Goal: Find specific page/section

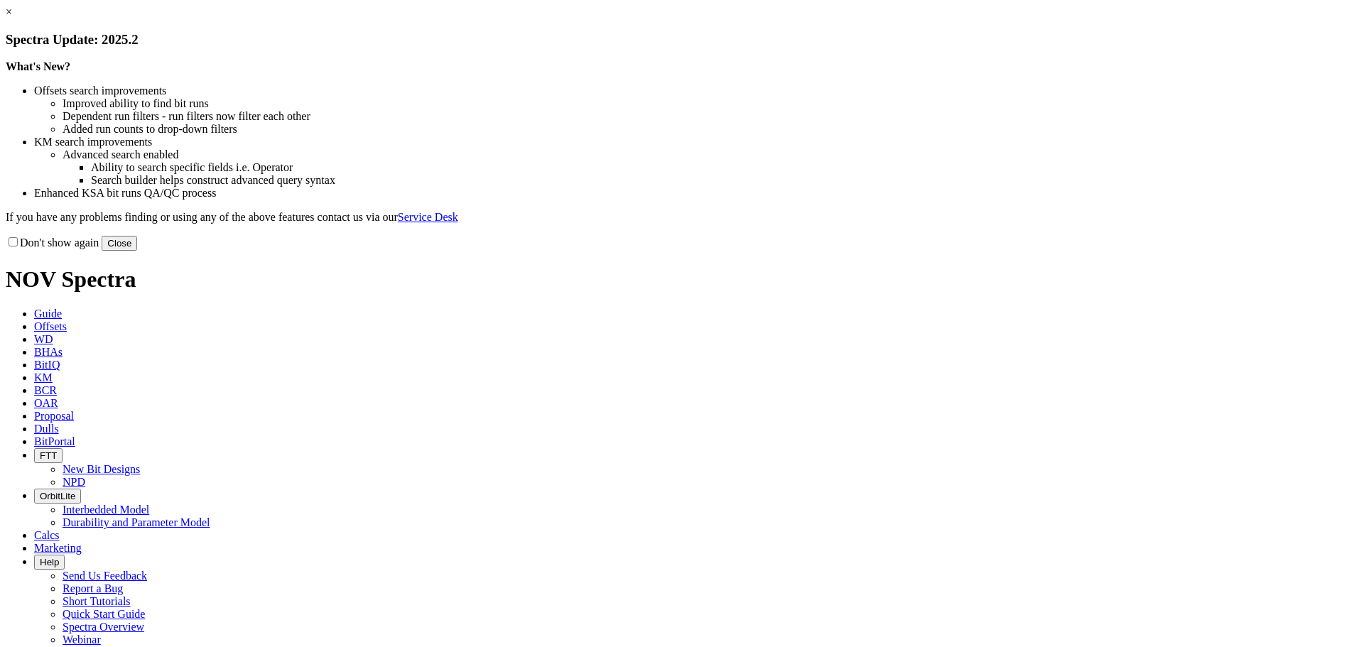
click at [137, 251] on button "Close" at bounding box center [120, 243] width 36 height 15
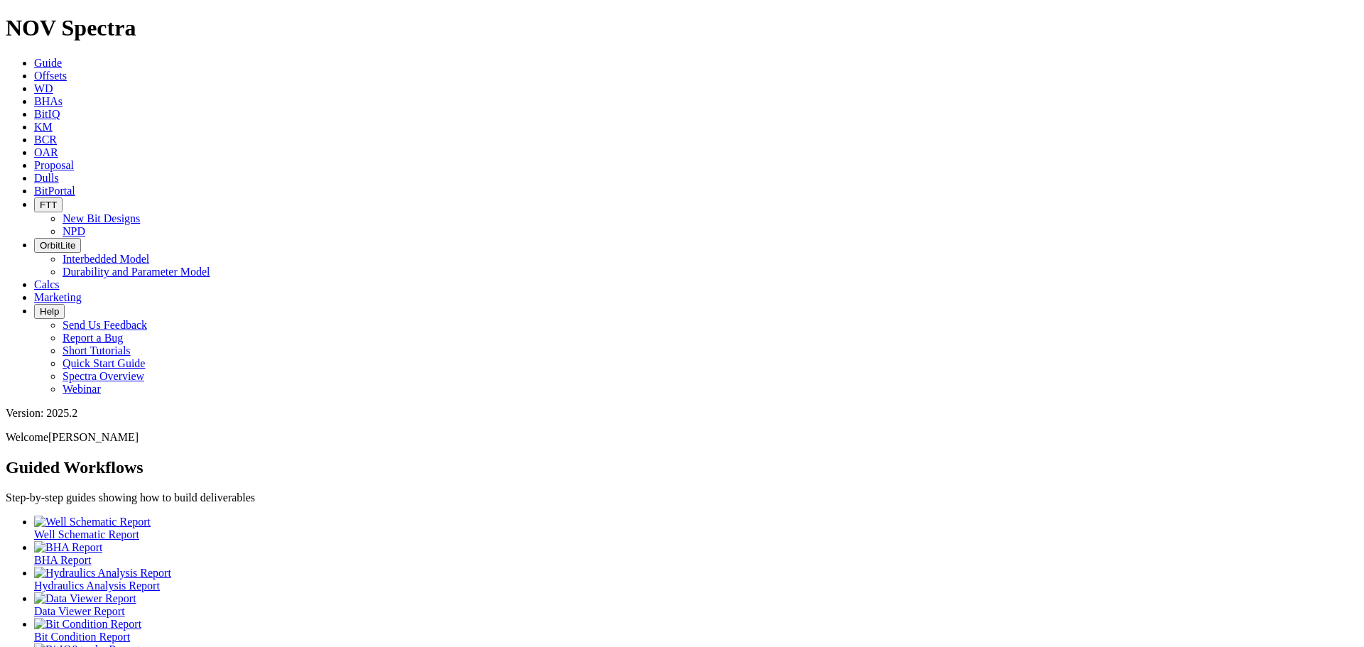
click at [75, 185] on span "BitPortal" at bounding box center [54, 191] width 41 height 12
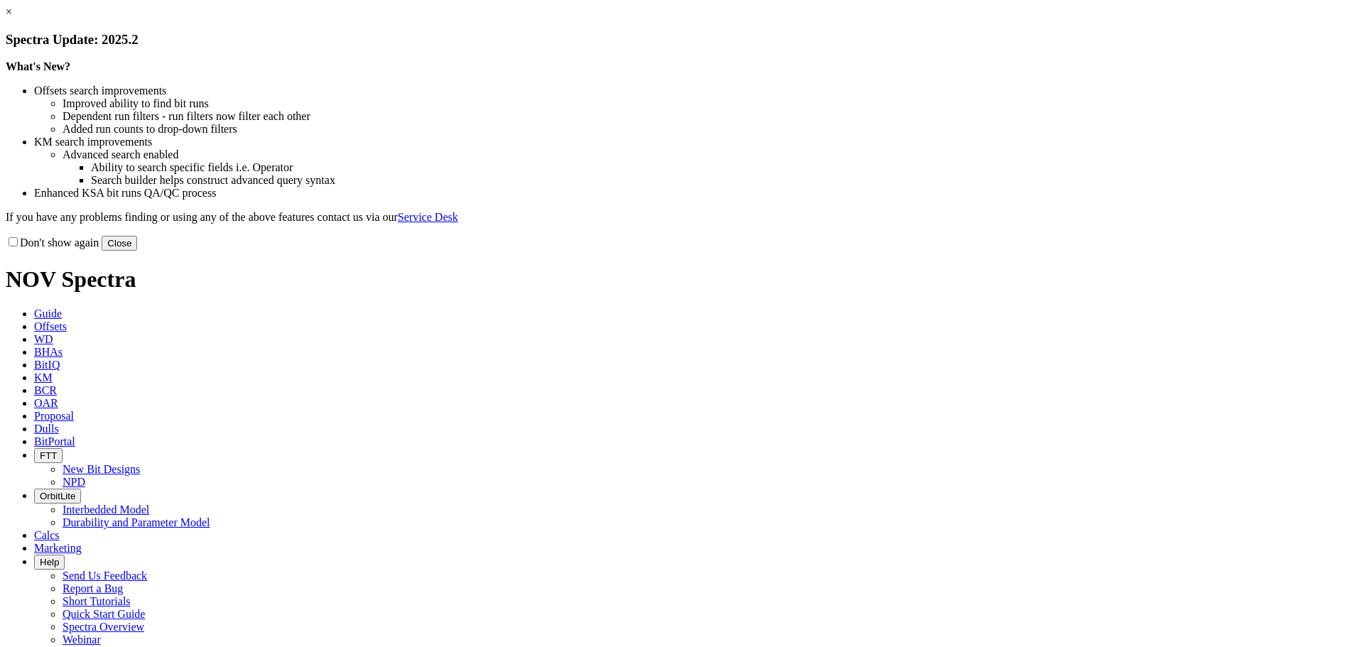
click at [137, 251] on button "Close" at bounding box center [120, 243] width 36 height 15
